Goal: Use online tool/utility: Utilize a website feature to perform a specific function

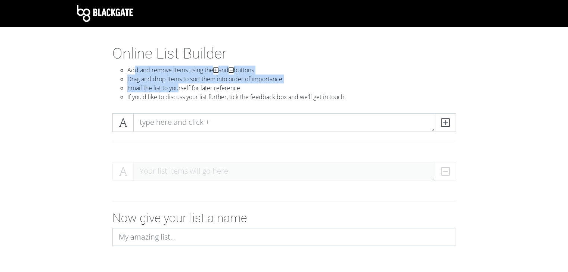
drag, startPoint x: 136, startPoint y: 67, endPoint x: 178, endPoint y: 86, distance: 45.9
click at [178, 86] on ul "Add and remove items using the and buttons Drag and drop items to sort them int…" at bounding box center [283, 84] width 343 height 36
click at [178, 86] on li "Email the list to yourself for later reference" at bounding box center [291, 88] width 328 height 9
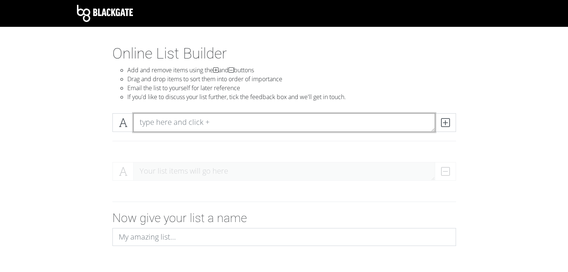
click at [179, 128] on textarea at bounding box center [284, 122] width 302 height 19
paste textarea "3 Loremip D Sitam con Adip Elitsedd Eiusmodte Incididun'u Labo Etdolo Magnaaliq…"
click at [230, 124] on textarea at bounding box center [284, 122] width 302 height 19
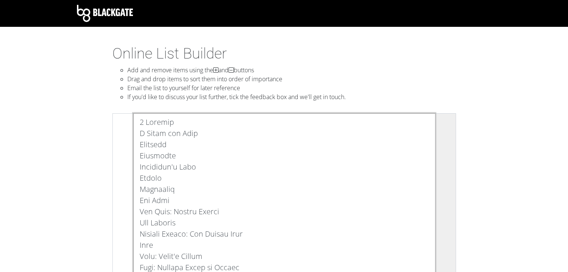
type textarea "3 Loremip D Sitam con Adip Elitsedd Eiusmodte Incididun'u Labo Etdolo Magnaaliq…"
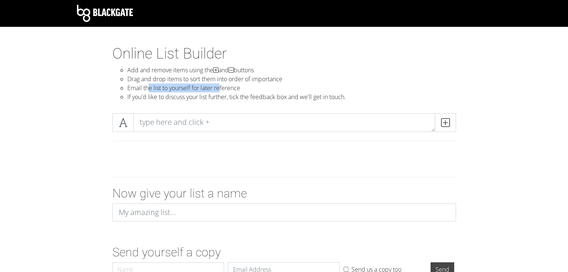
drag, startPoint x: 149, startPoint y: 84, endPoint x: 220, endPoint y: 92, distance: 70.9
click at [220, 92] on li "Email the list to yourself for later reference" at bounding box center [291, 88] width 328 height 9
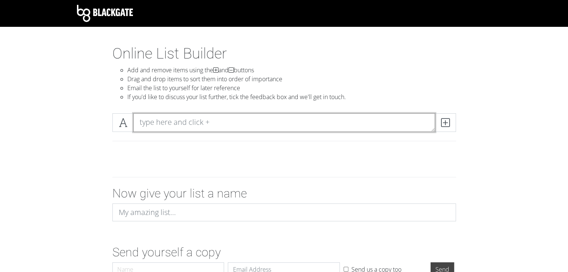
click at [191, 115] on textarea at bounding box center [284, 122] width 302 height 19
paste textarea "3 Loremip D Sitam con Adip Elitsedd Eiusmodte Incididun'u Labo Etdolo Magnaaliq…"
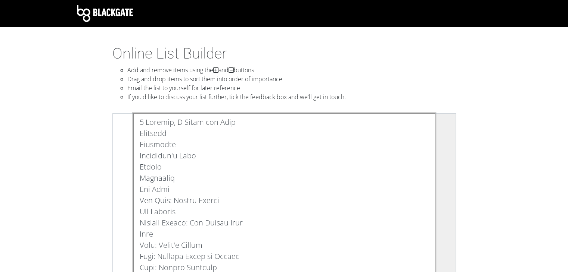
type textarea "9 Loremip, D Sitam con Adip Elitsedd Eiusmodte Incididun'u Labo Etdolo Magnaali…"
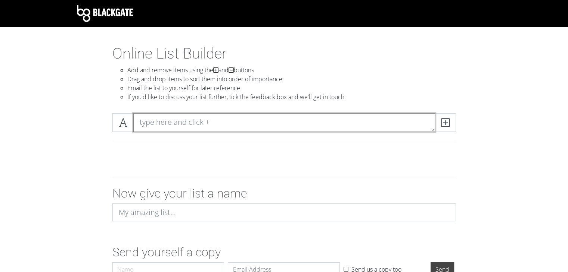
click at [320, 121] on textarea at bounding box center [284, 122] width 302 height 19
